Goal: Task Accomplishment & Management: Complete application form

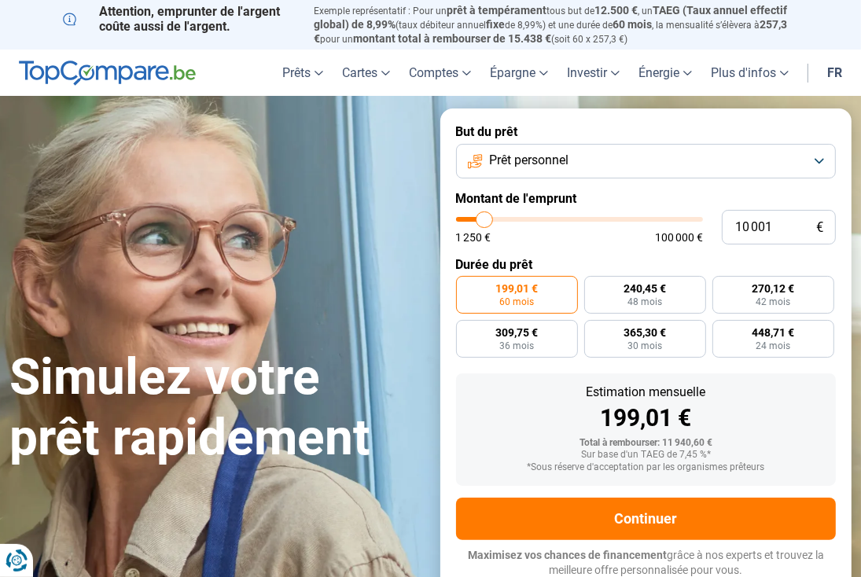
click at [818, 168] on button "Prêt personnel" at bounding box center [646, 161] width 381 height 35
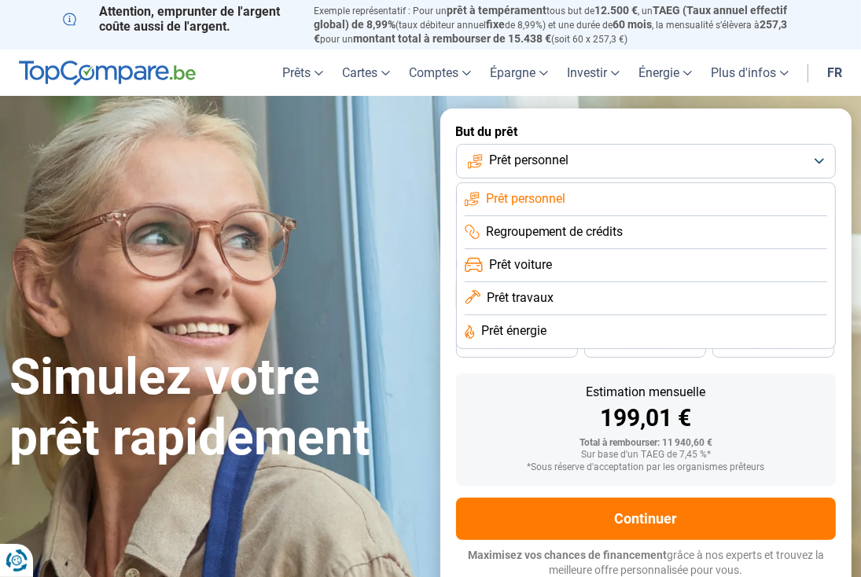
click at [544, 273] on span "Prêt voiture" at bounding box center [520, 264] width 63 height 17
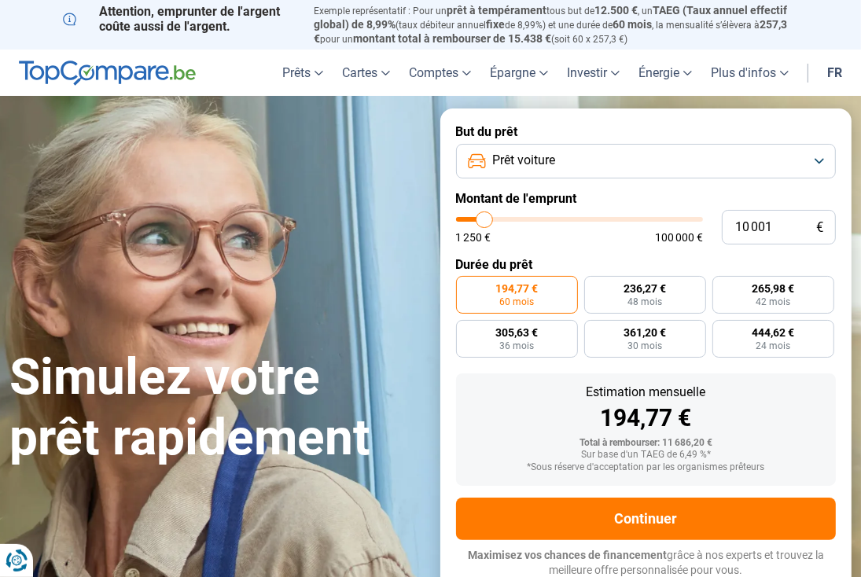
scroll to position [3, 0]
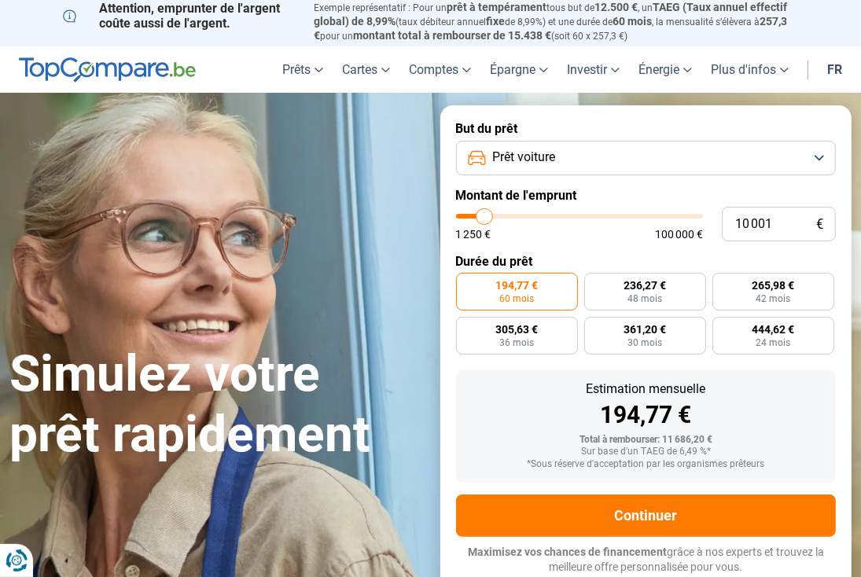
click at [824, 159] on button "Prêt voiture" at bounding box center [646, 158] width 381 height 35
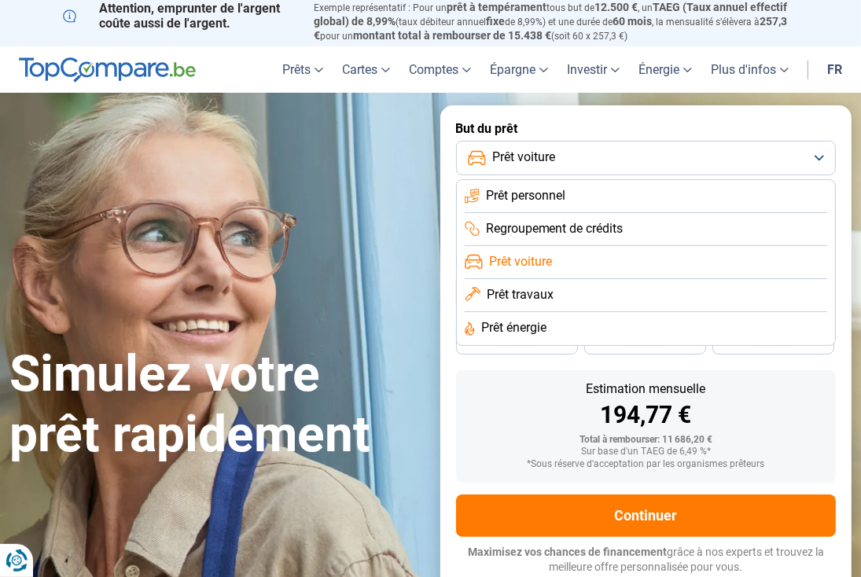
click at [528, 193] on span "Prêt personnel" at bounding box center [525, 195] width 79 height 17
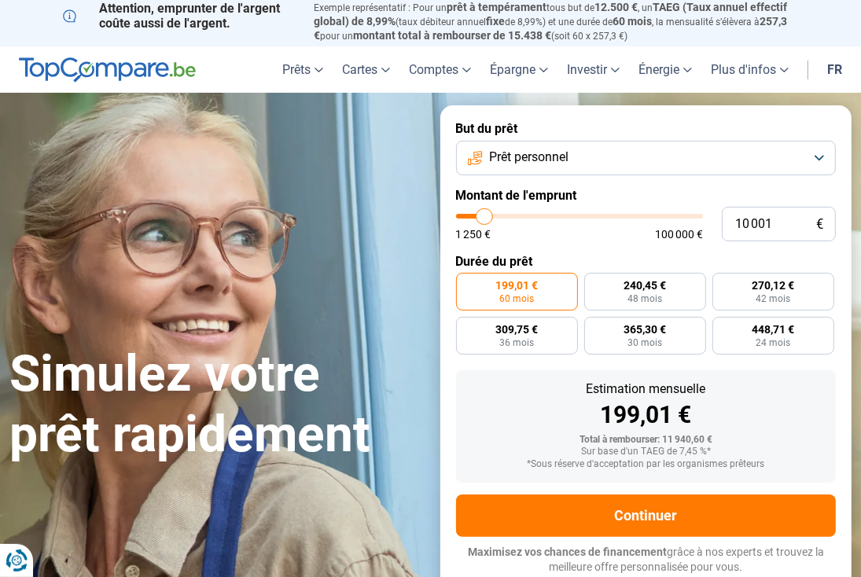
type input "11 500"
type input "11500"
type input "12 000"
type input "12000"
type input "12 250"
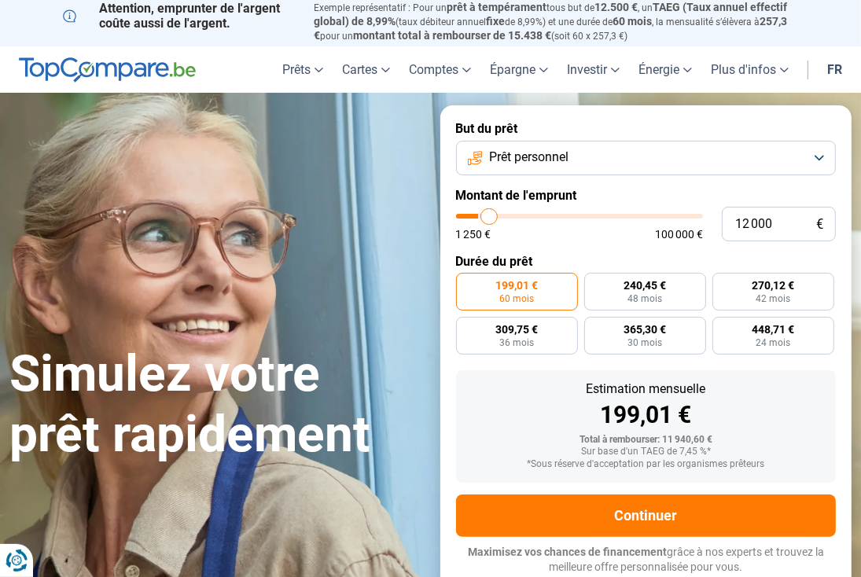
type input "12250"
type input "12 750"
type input "12750"
type input "13 000"
type input "13000"
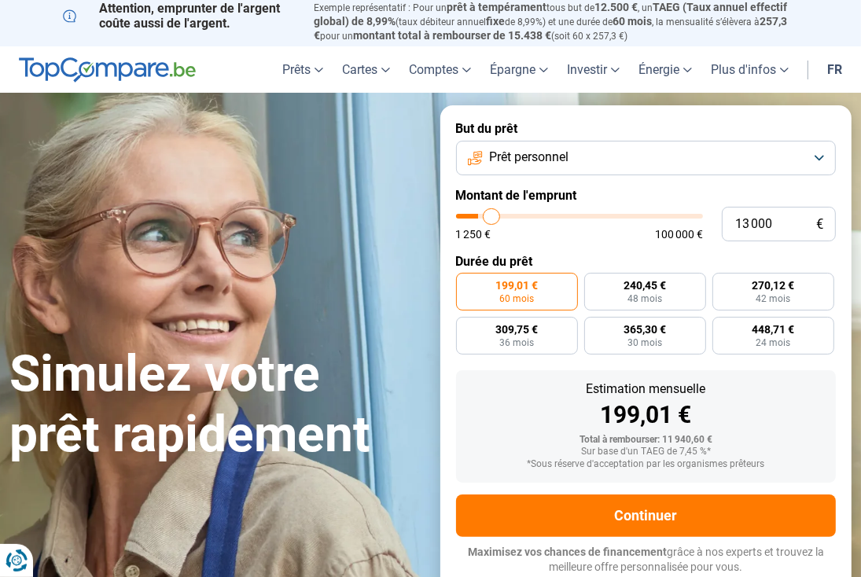
type input "13 250"
type input "13250"
type input "14 000"
type input "14000"
type input "14 250"
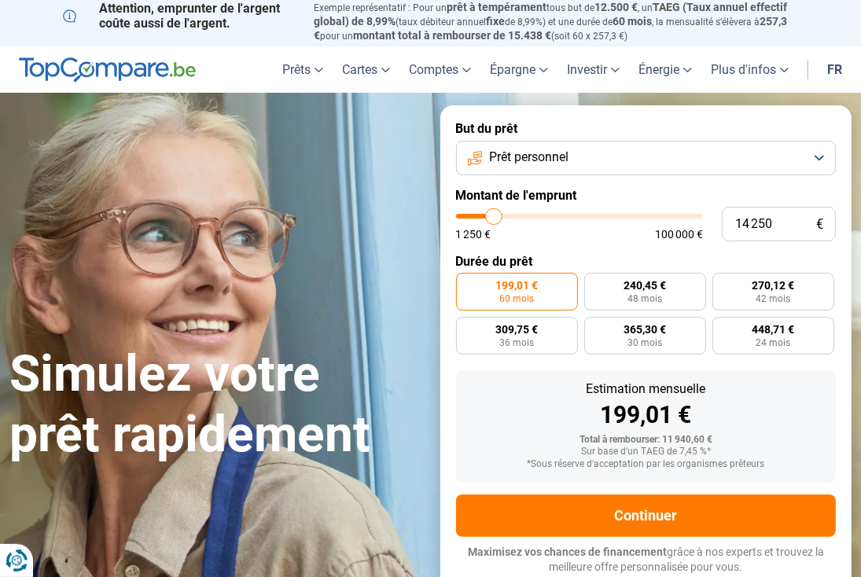
type input "14250"
type input "14 500"
type input "14500"
type input "14 750"
type input "14750"
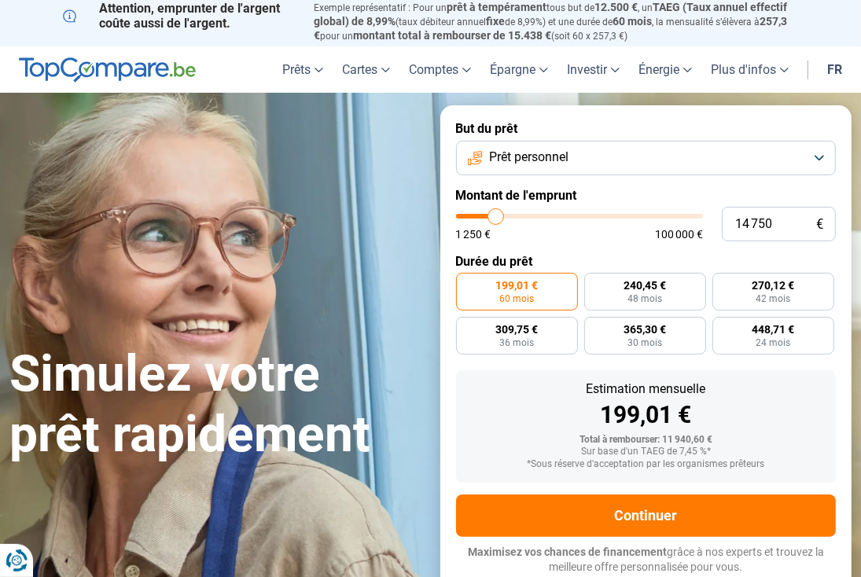
type input "15 250"
type input "15250"
type input "15 500"
type input "15500"
type input "16 000"
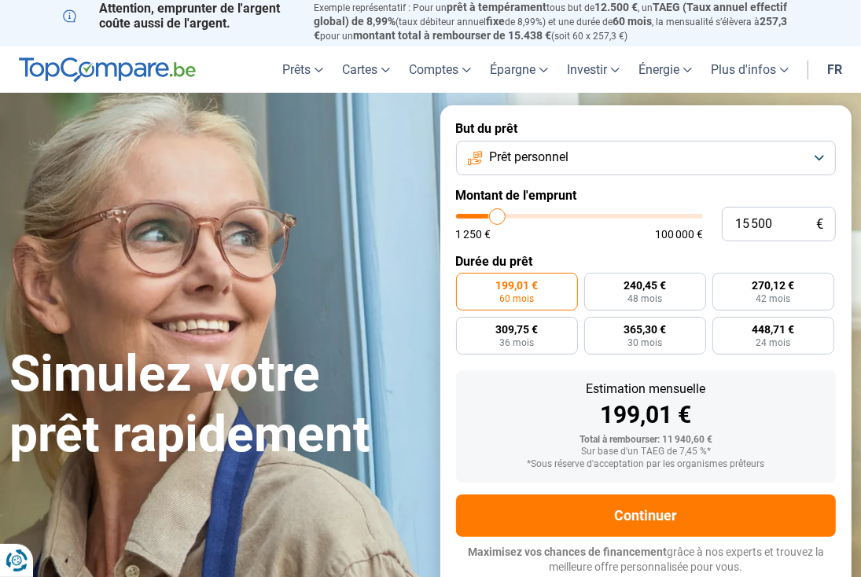
type input "16000"
type input "16 250"
type input "16250"
type input "16 750"
type input "16750"
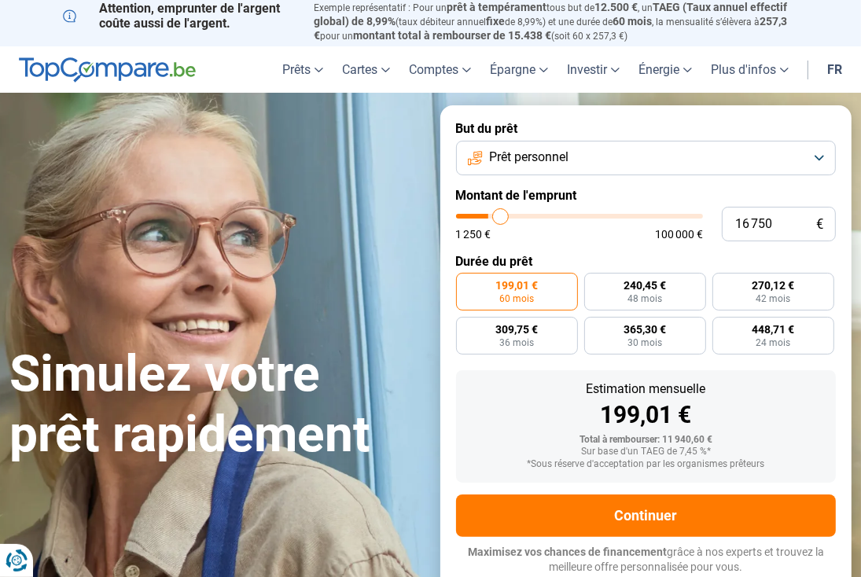
type input "17 000"
type input "17000"
type input "17 250"
type input "17250"
type input "18 000"
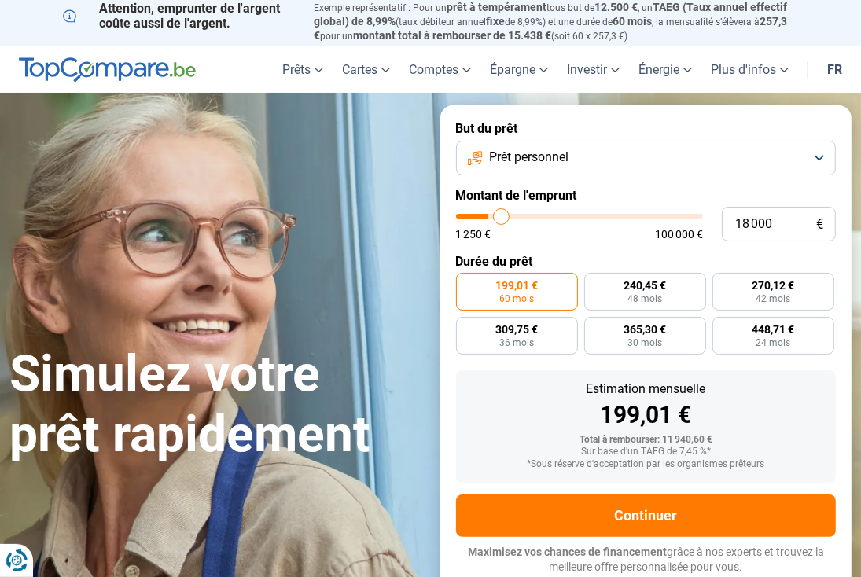
type input "18000"
type input "19 000"
type input "19000"
type input "19 750"
type input "19750"
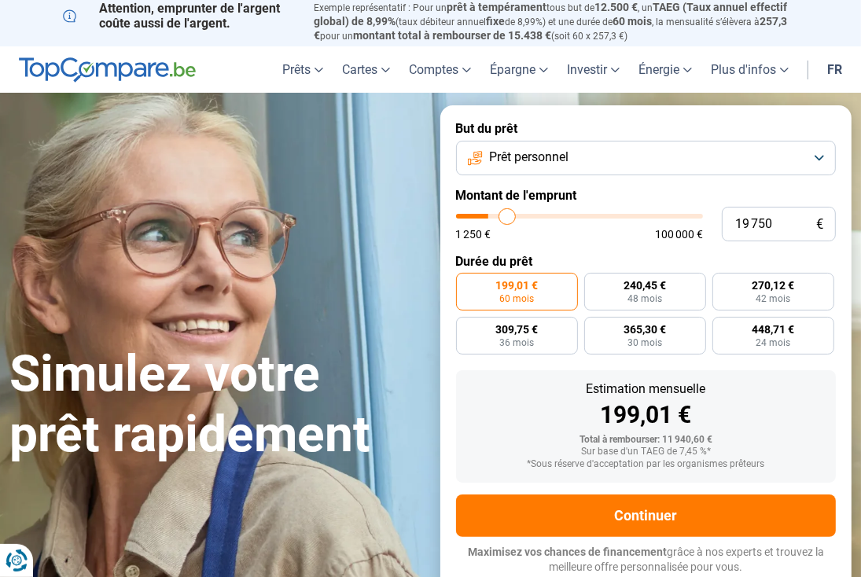
type input "20 000"
type input "20000"
type input "20 250"
type input "20250"
type input "20 500"
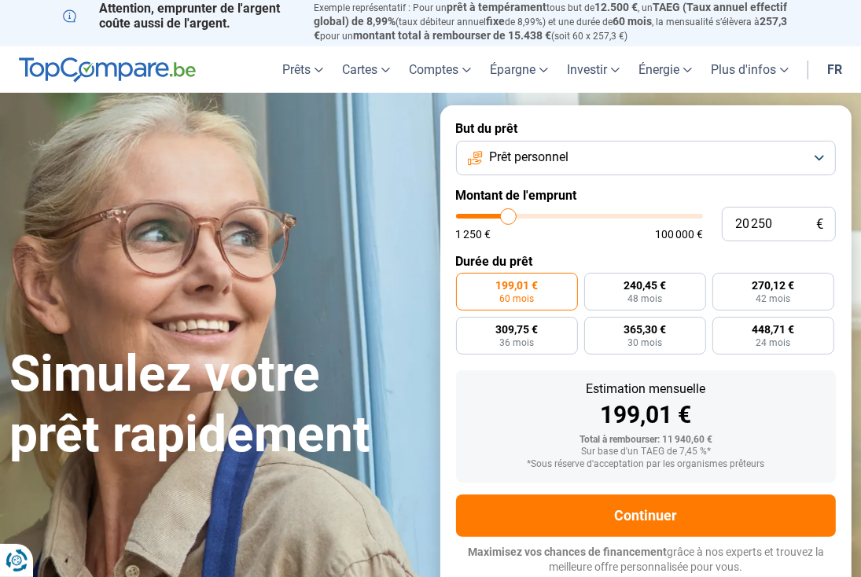
type input "20500"
type input "20 750"
type input "20750"
type input "21 250"
type input "21250"
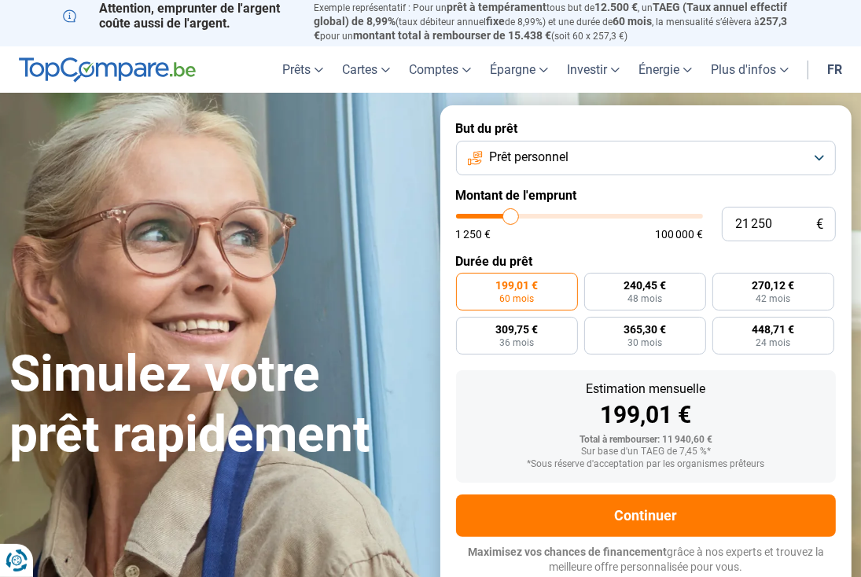
type input "22 000"
type input "22000"
type input "22 500"
type input "22500"
type input "23 000"
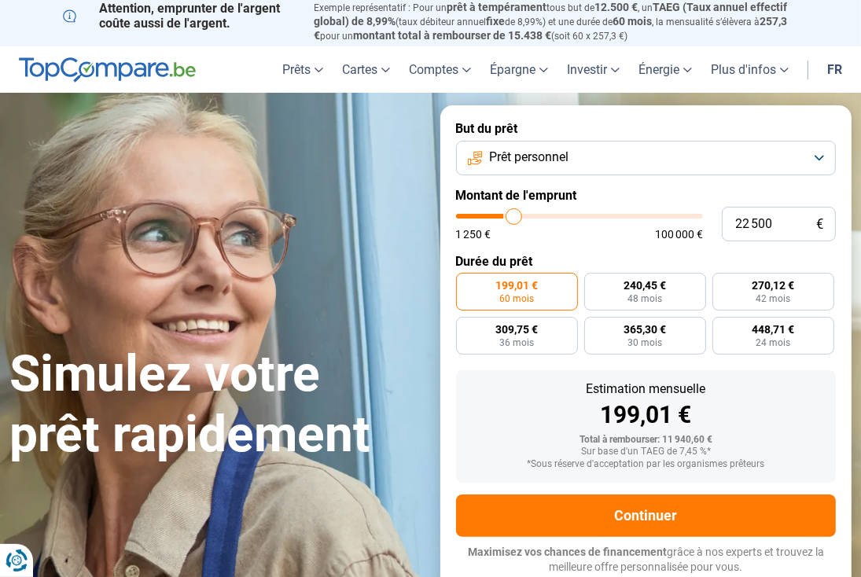
type input "23000"
type input "23 250"
type input "23250"
type input "23 500"
type input "23500"
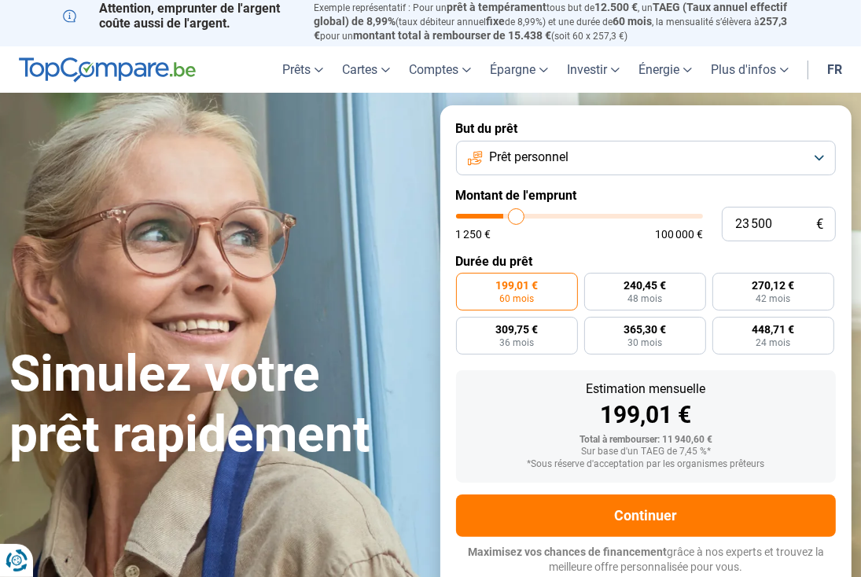
type input "24 000"
type input "24000"
type input "24 250"
type input "24250"
type input "24 500"
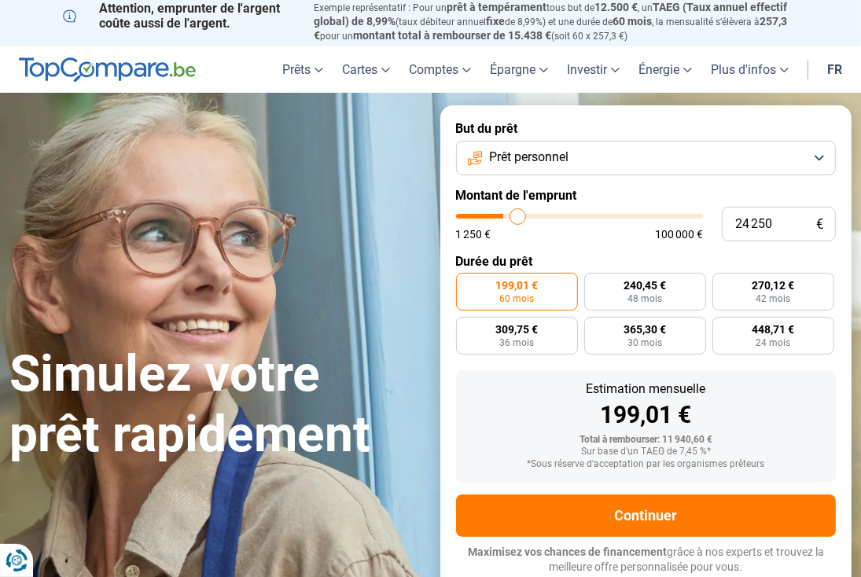
type input "24500"
type input "25 000"
type input "25000"
type input "25 250"
type input "25250"
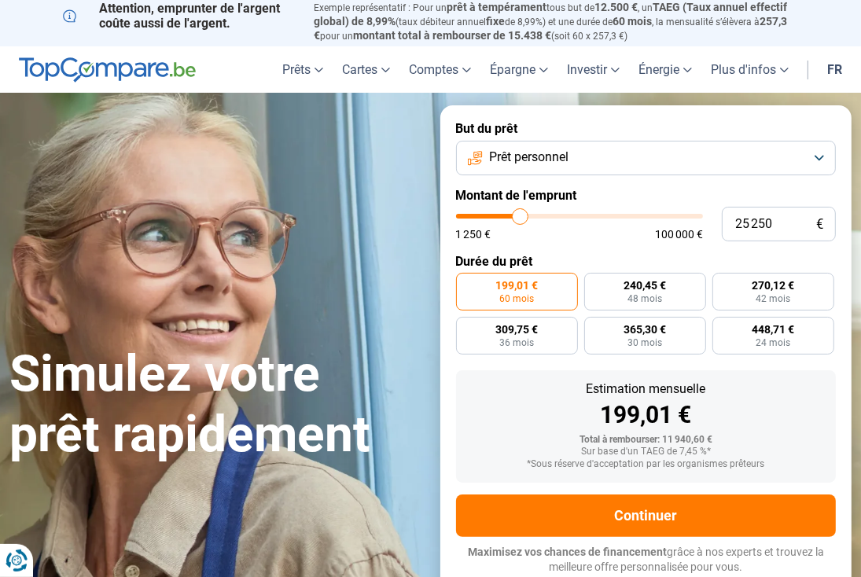
type input "25 500"
type input "25500"
type input "25 750"
type input "25750"
type input "26 250"
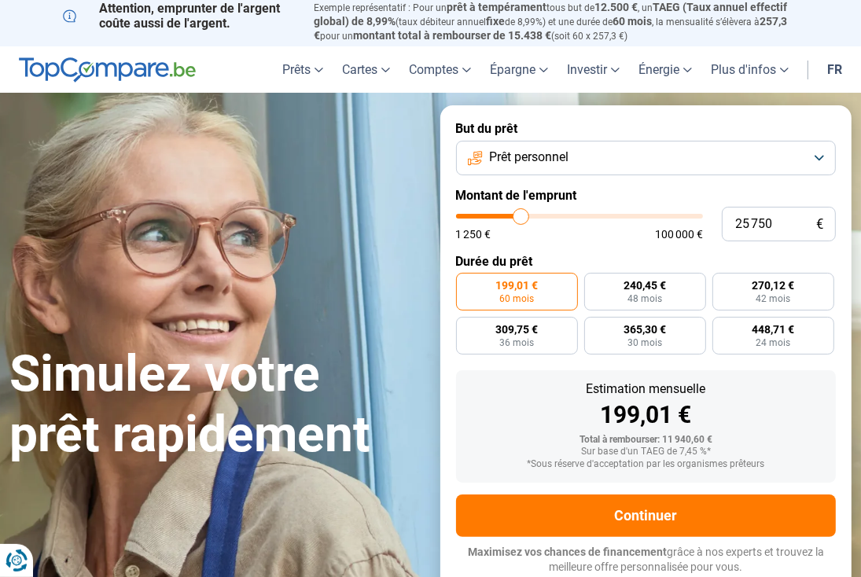
type input "26250"
type input "26 500"
type input "26500"
type input "26 750"
type input "26750"
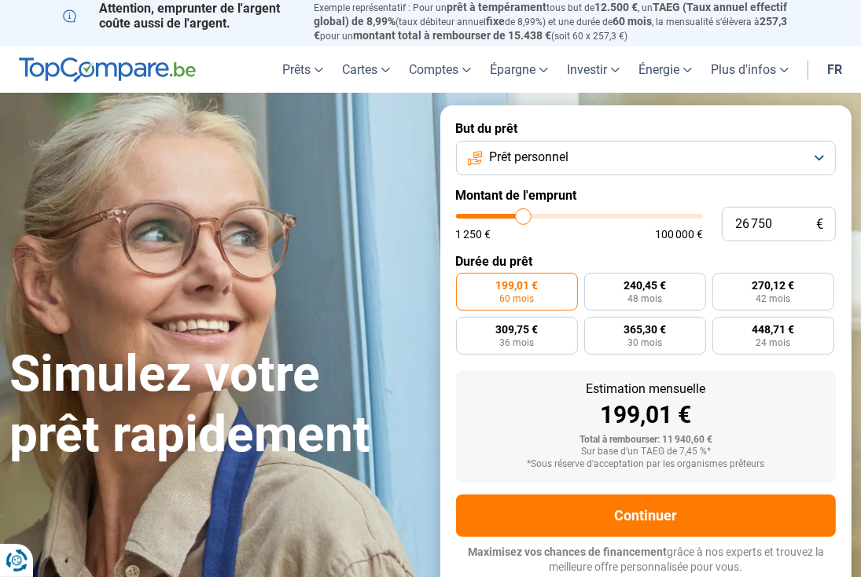
type input "27 500"
type input "27500"
type input "28 250"
type input "28250"
type input "29 000"
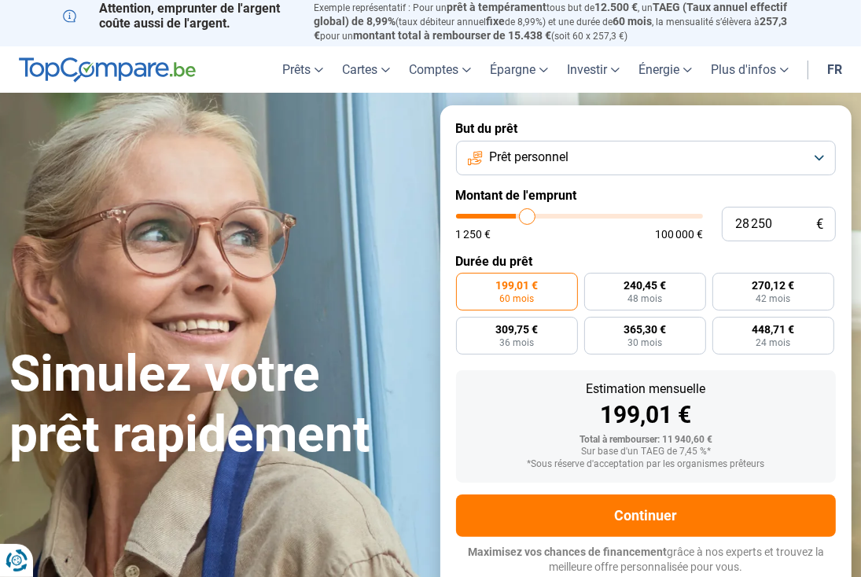
type input "29000"
type input "29 500"
type input "29500"
type input "30 000"
type input "30000"
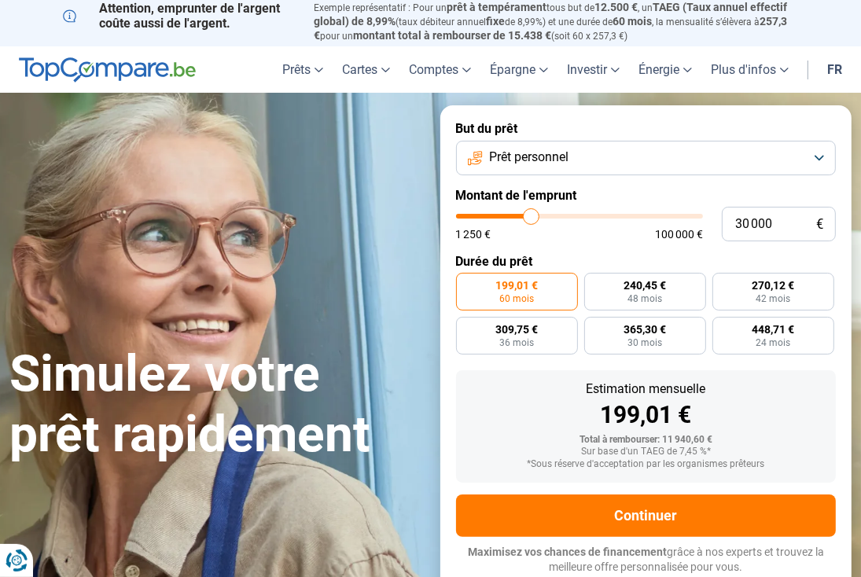
type input "30 250"
type input "30250"
type input "30 750"
type input "30750"
type input "31 500"
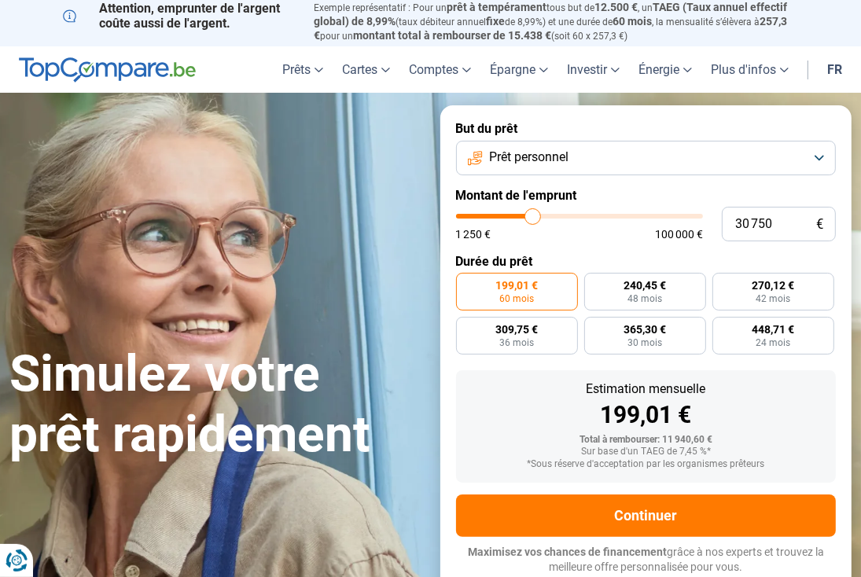
type input "31500"
type input "31 750"
type input "31750"
type input "32 250"
type input "32250"
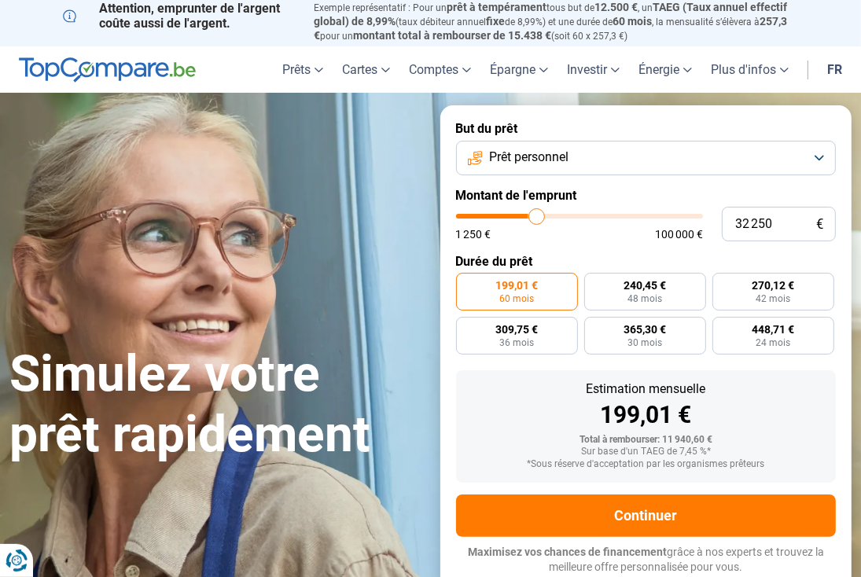
type input "32 500"
type input "32500"
type input "32 750"
type input "32750"
type input "33 000"
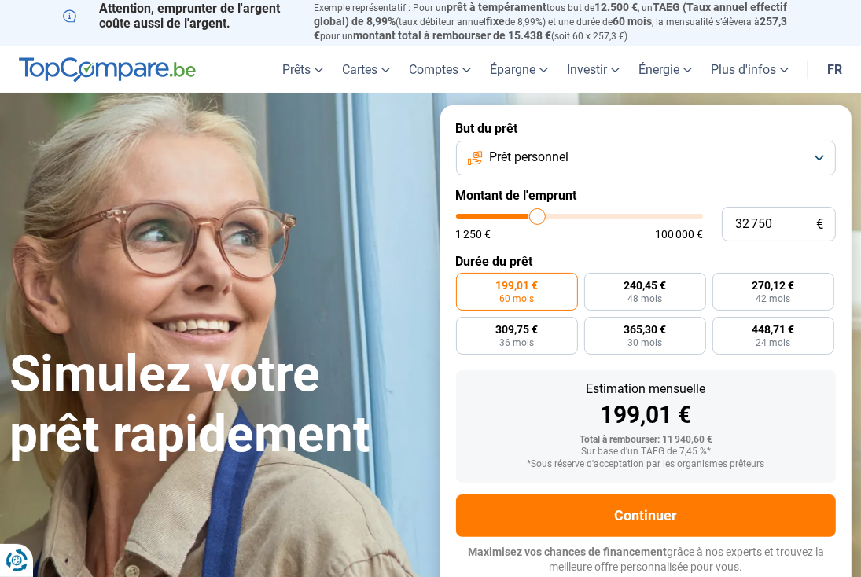
type input "33000"
type input "33 500"
type input "33500"
type input "34 000"
type input "34000"
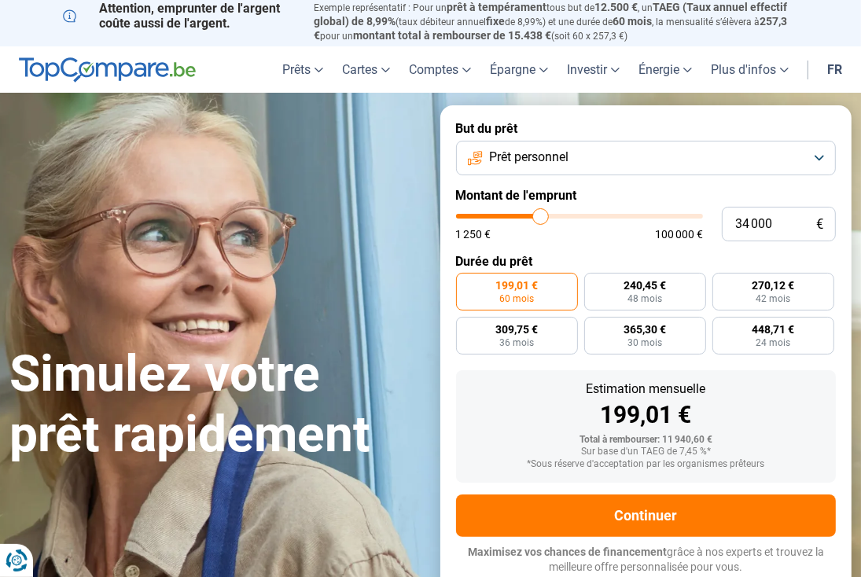
type input "34 250"
type input "34250"
type input "34 750"
type input "34750"
type input "35 000"
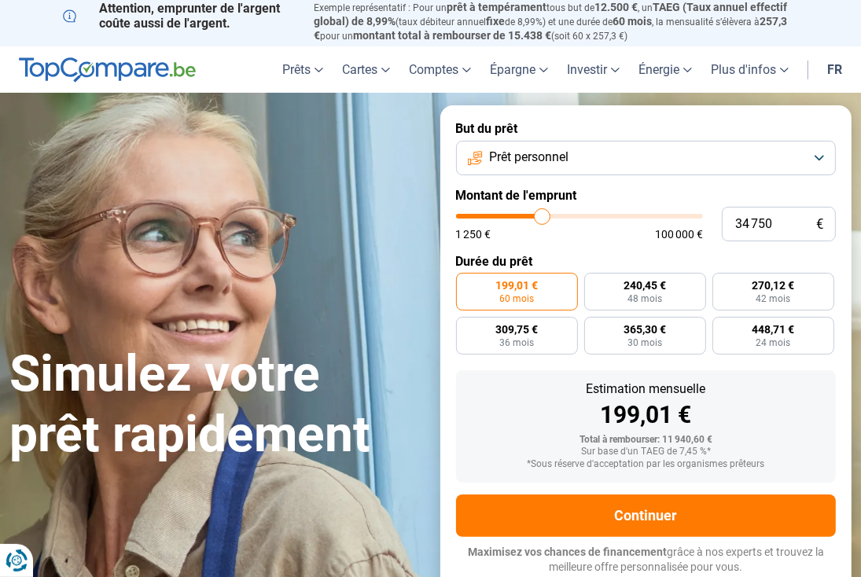
type input "35000"
type input "35 250"
type input "35250"
type input "35 500"
type input "35500"
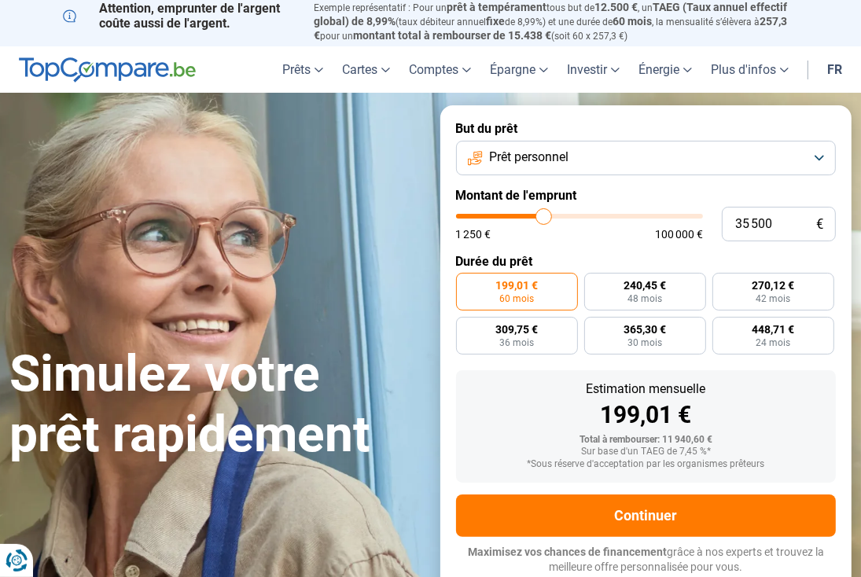
type input "35 750"
type input "35750"
type input "36 000"
type input "36000"
type input "36 250"
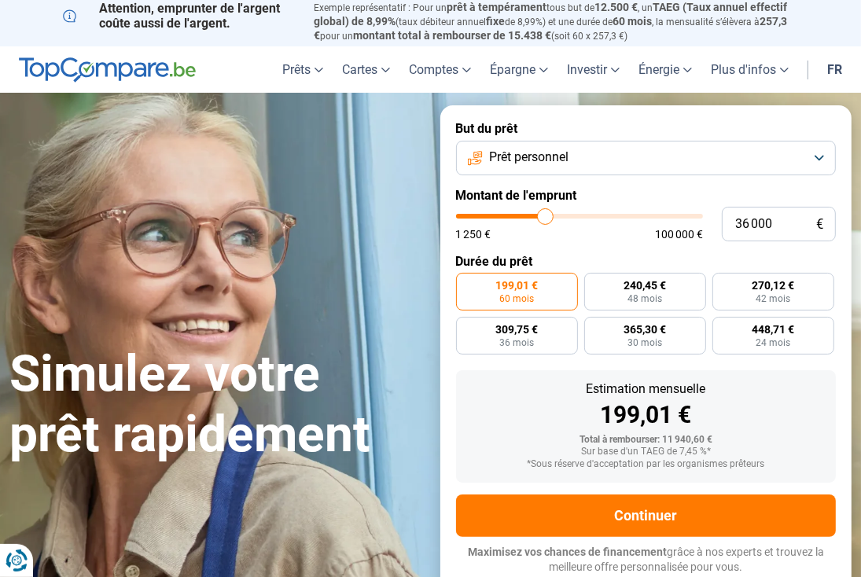
type input "36250"
type input "36 500"
type input "36500"
type input "36 750"
type input "36750"
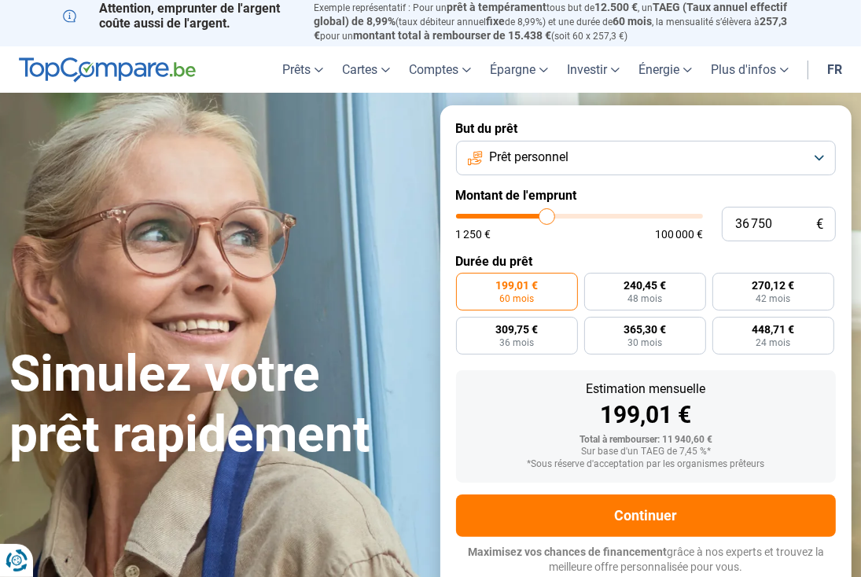
type input "37 500"
type input "37500"
type input "39 000"
type input "39000"
type input "40 250"
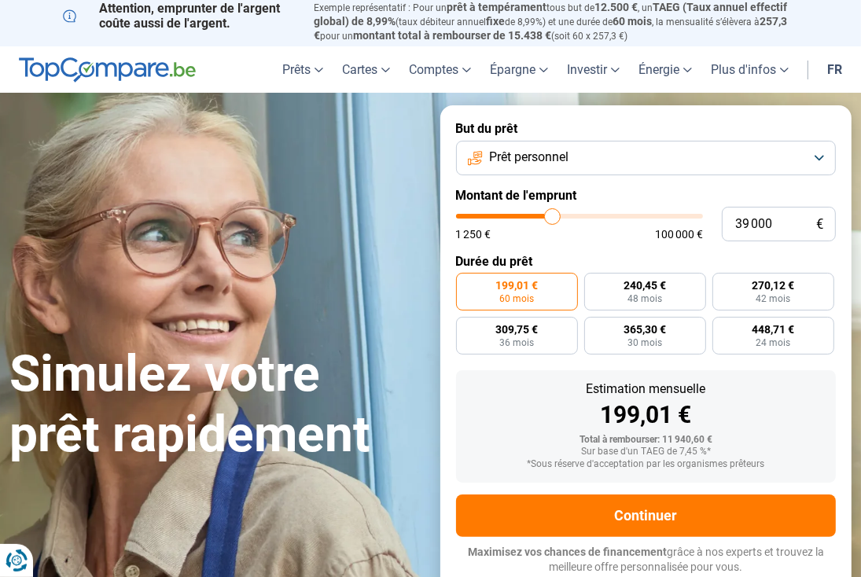
type input "40250"
type input "41 500"
type input "41500"
type input "42 750"
type input "42750"
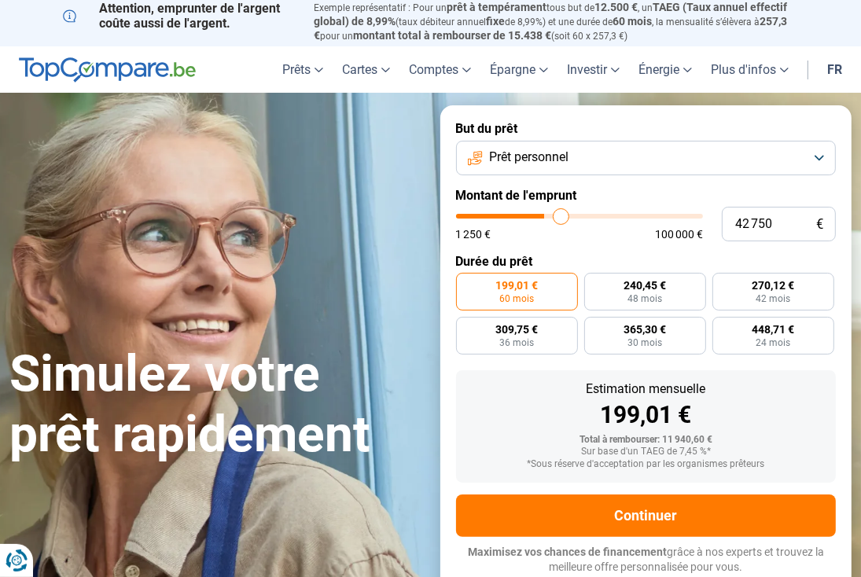
type input "43 250"
type input "43250"
type input "43 750"
type input "43750"
type input "45 000"
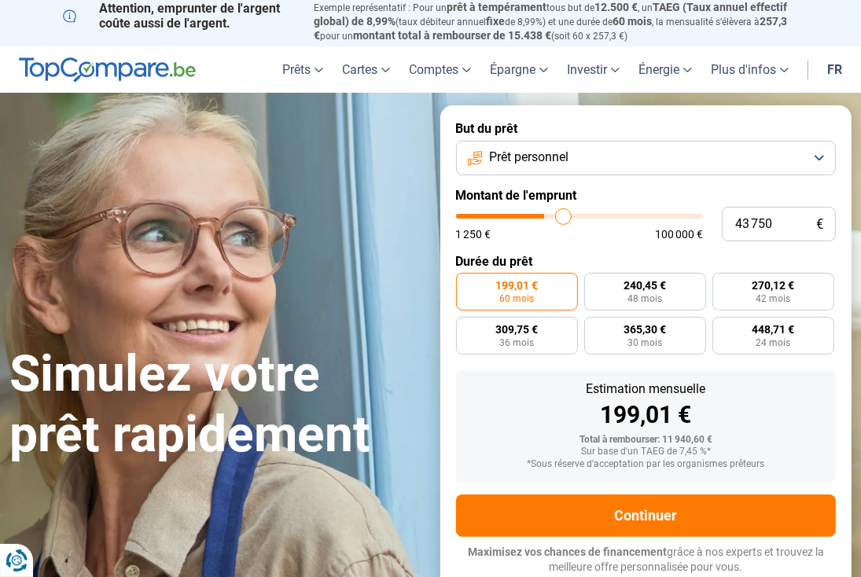
type input "45000"
type input "46 000"
type input "46000"
type input "47 250"
type input "47250"
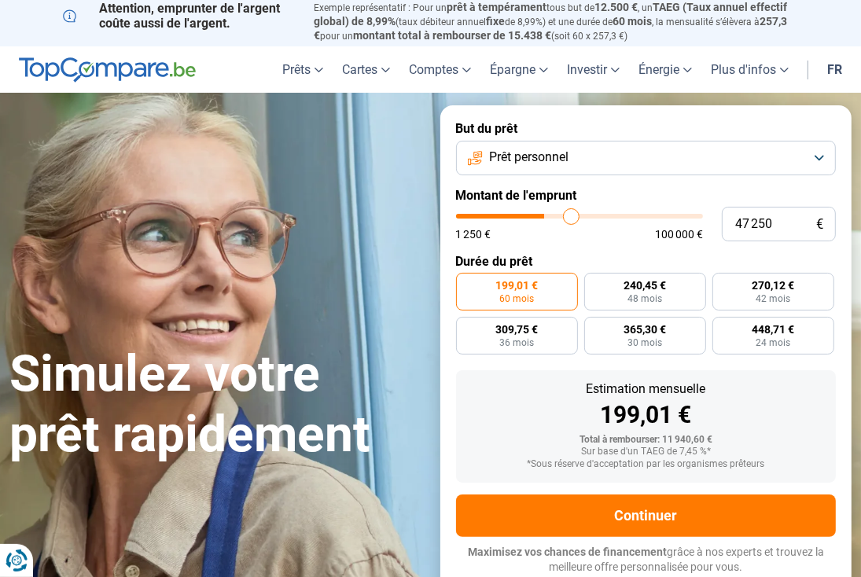
type input "48 000"
type input "48000"
type input "48 500"
type input "48500"
type input "49 000"
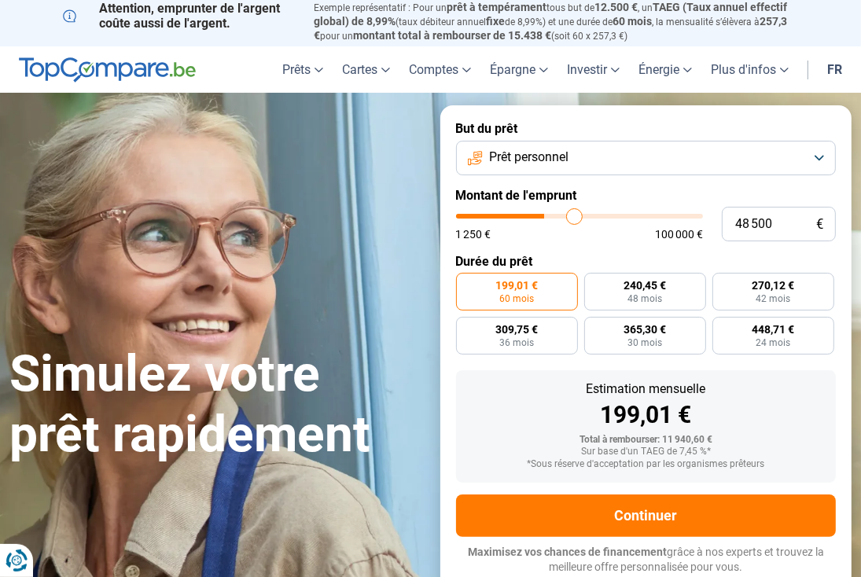
type input "49000"
type input "49 250"
type input "49250"
type input "50 000"
type input "50000"
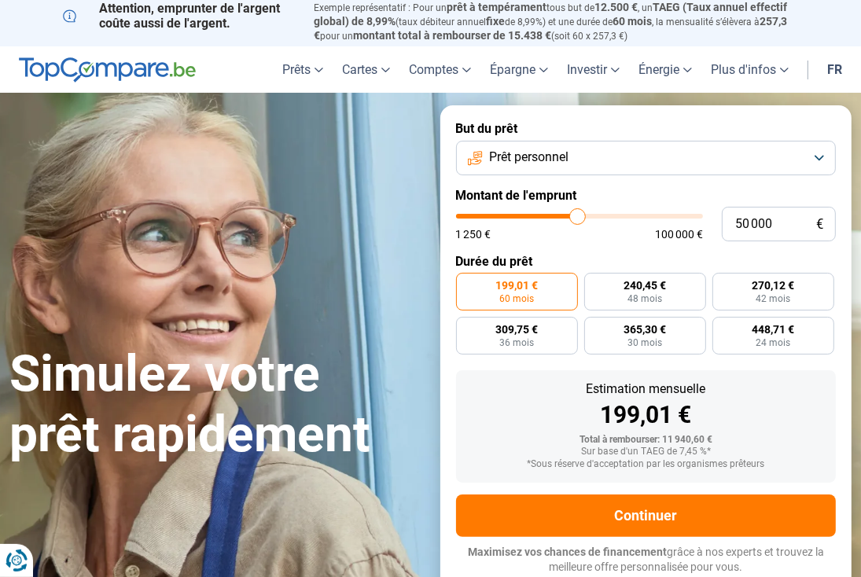
type input "50 500"
type input "50500"
type input "51 250"
type input "51250"
type input "51 500"
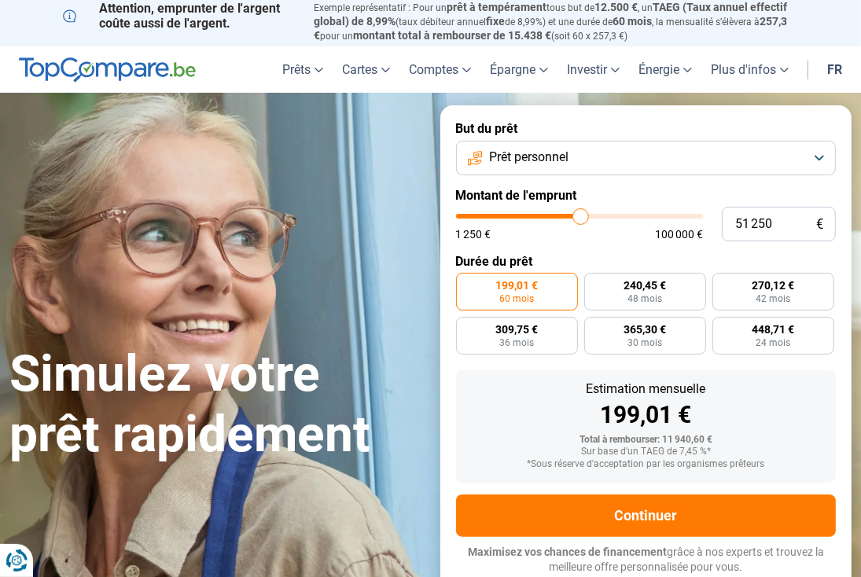
type input "51500"
type input "51 750"
type input "51750"
type input "52 500"
type input "52500"
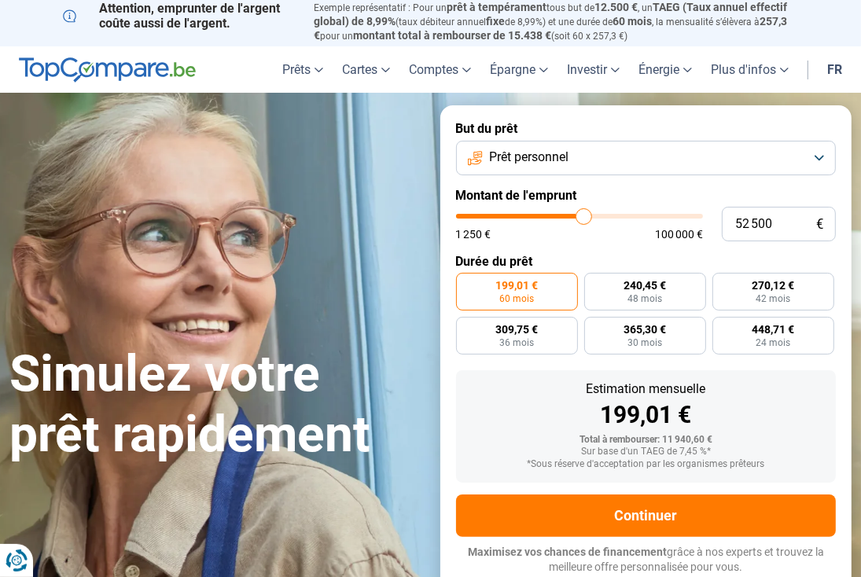
type input "53 000"
type input "53000"
type input "53 500"
type input "53500"
type input "53 750"
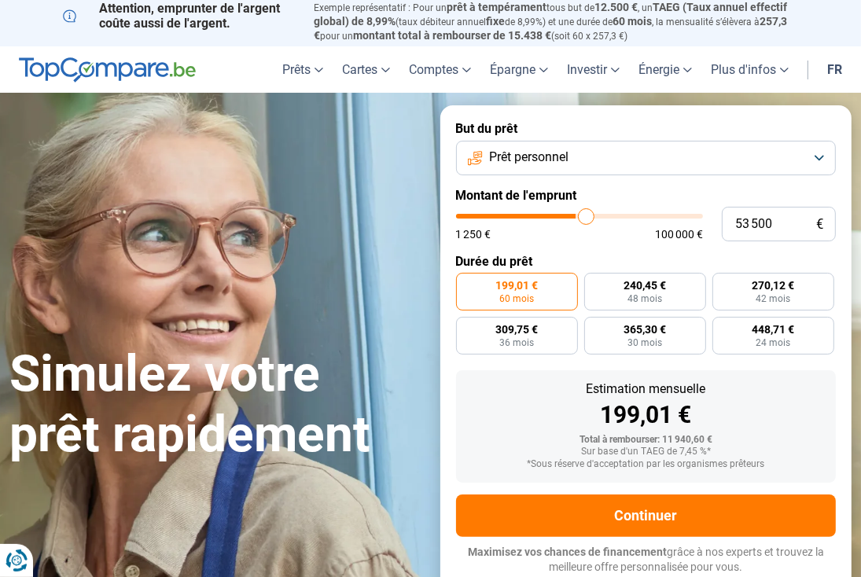
type input "53750"
type input "54 500"
type input "54500"
type input "55 000"
type input "55000"
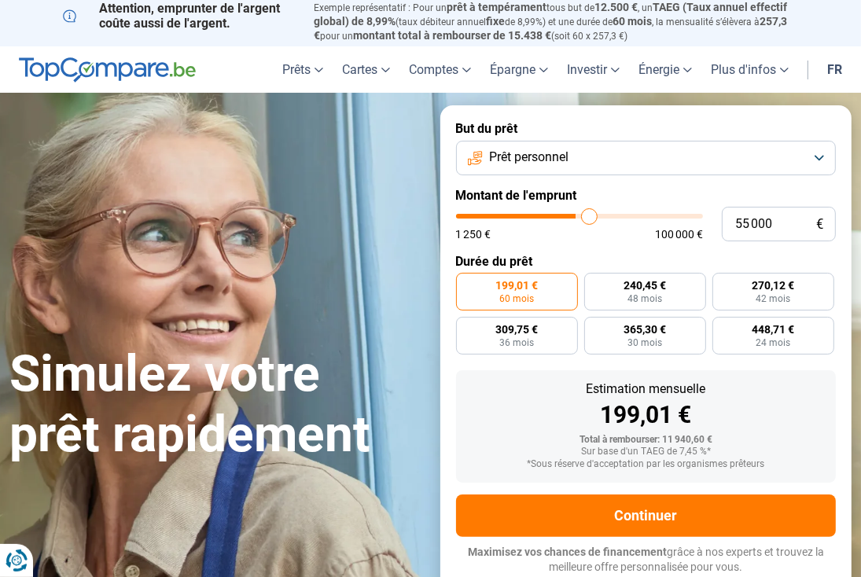
type input "55 250"
type input "55250"
type input "55 500"
type input "55500"
type input "55 750"
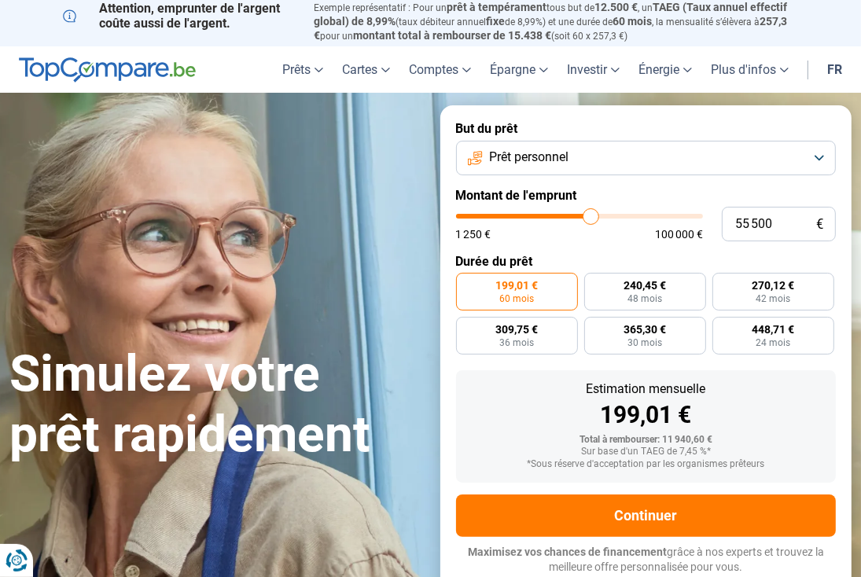
type input "55750"
type input "56 000"
type input "56000"
type input "56 500"
type input "56500"
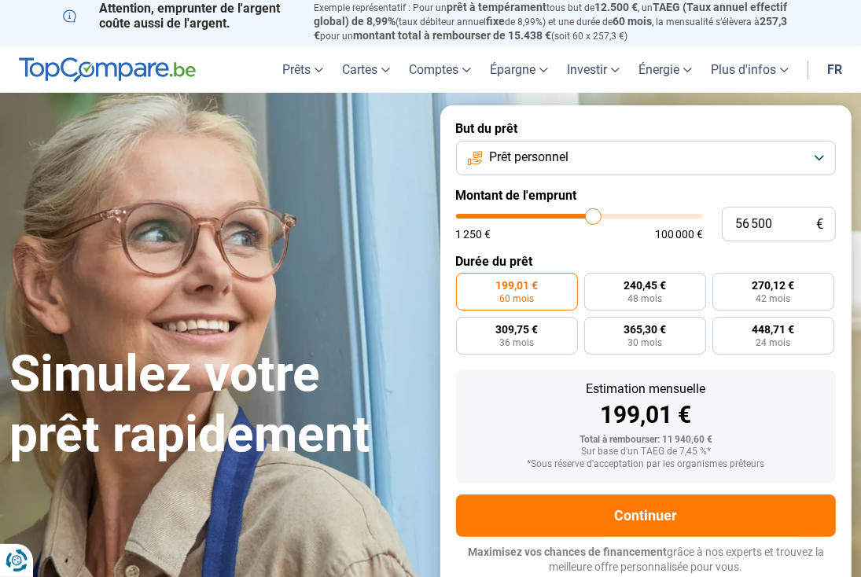
type input "57 000"
type input "57000"
type input "57 250"
type input "57250"
type input "58 000"
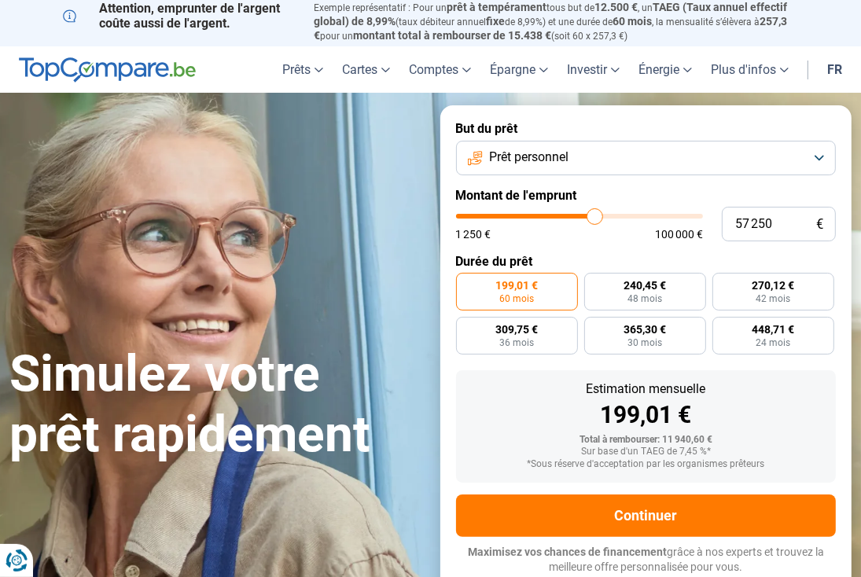
type input "58000"
type input "58 500"
type input "58500"
type input "58 750"
type input "58750"
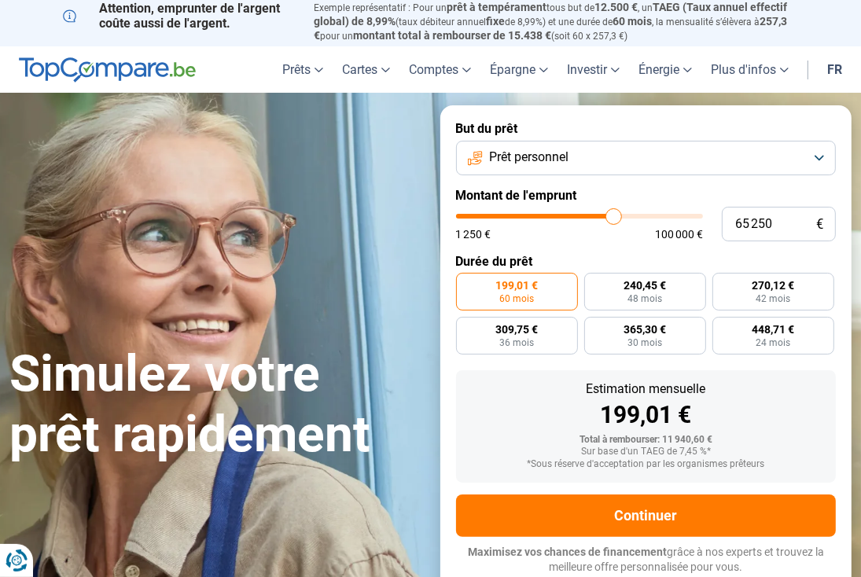
drag, startPoint x: 488, startPoint y: 219, endPoint x: 614, endPoint y: 227, distance: 126.1
click at [614, 219] on input "range" at bounding box center [579, 216] width 247 height 5
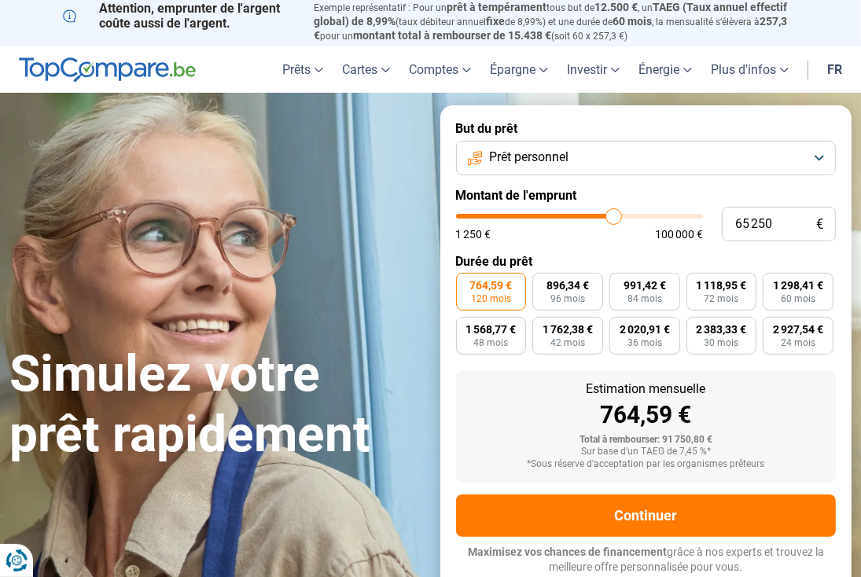
click at [496, 295] on span "120 mois" at bounding box center [491, 298] width 40 height 9
click at [466, 283] on input "764,59 € 120 mois" at bounding box center [461, 278] width 10 height 10
click at [822, 159] on button "Prêt personnel" at bounding box center [646, 158] width 381 height 35
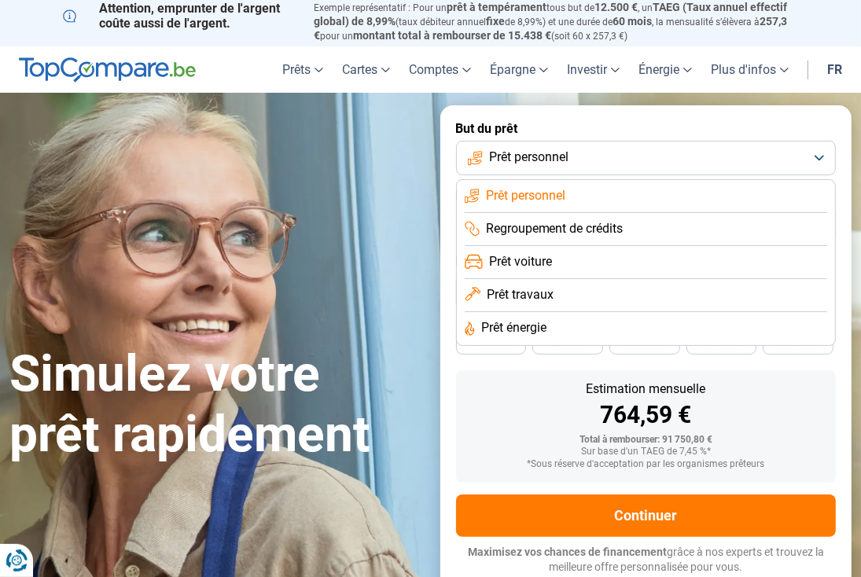
click at [545, 262] on span "Prêt voiture" at bounding box center [520, 261] width 63 height 17
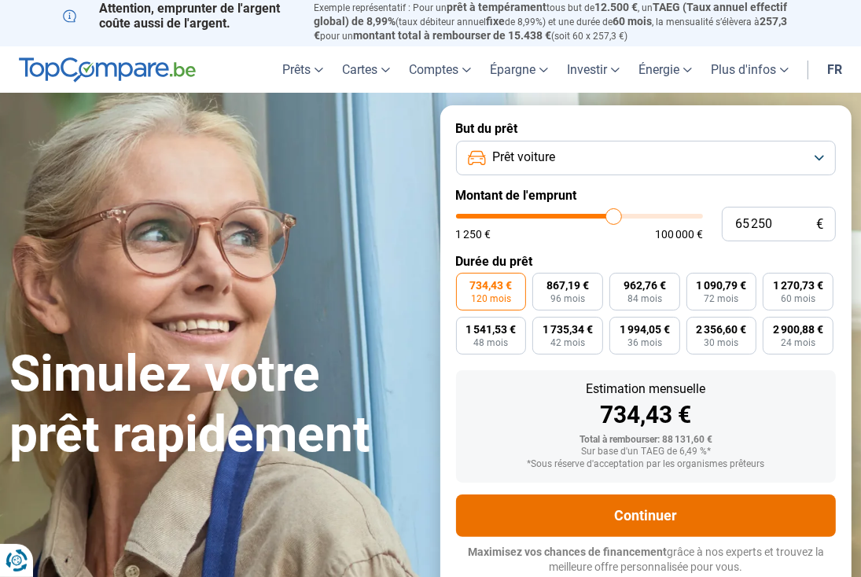
click at [648, 517] on button "Continuer" at bounding box center [646, 516] width 381 height 42
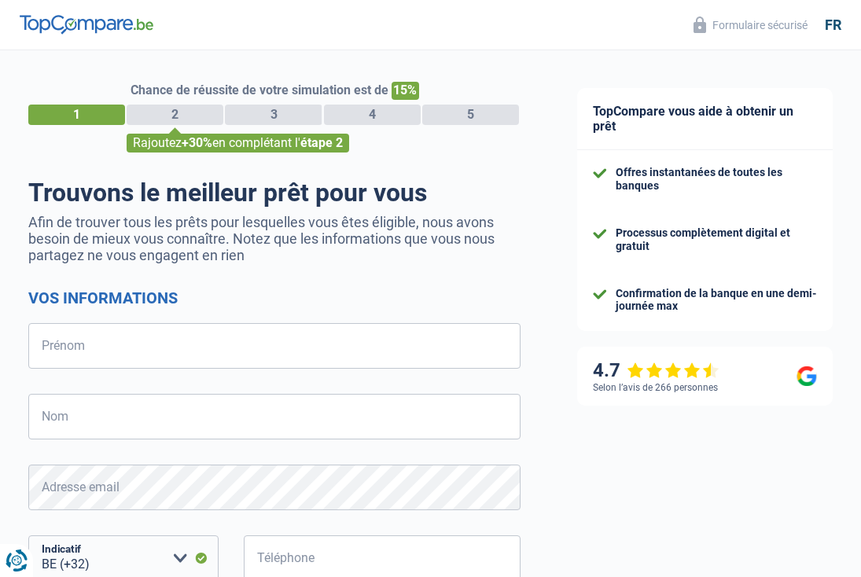
select select "32"
